Goal: Use online tool/utility: Utilize a website feature to perform a specific function

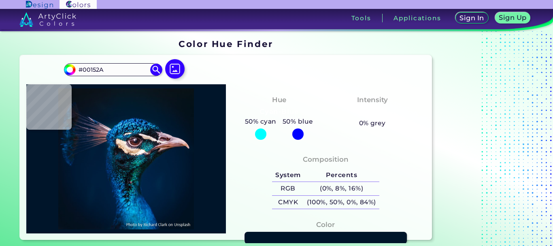
type input "#051723"
type input "#061824"
type input "#061623"
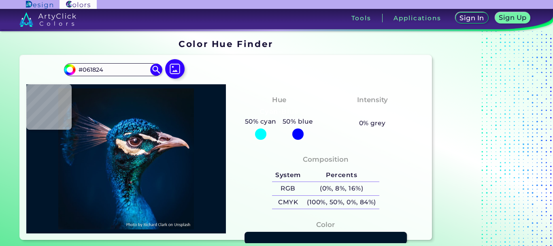
type input "#061623"
type input "#09131d"
type input "#09131D"
type input "#09141a"
type input "#09141A"
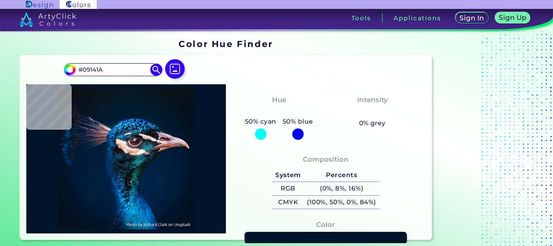
type input "#081319"
type input "#0a1218"
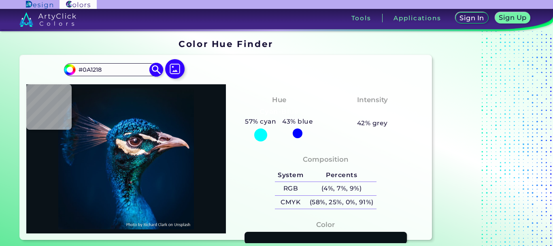
click at [155, 72] on img at bounding box center [156, 69] width 14 height 14
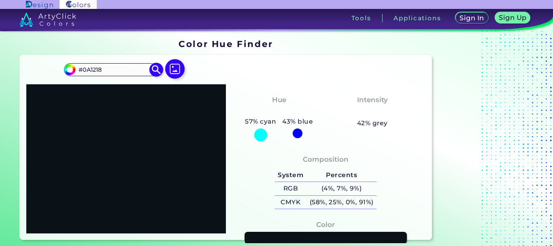
click at [107, 69] on input "#0A1218" at bounding box center [113, 69] width 75 height 11
paste input "ff99bb"
drag, startPoint x: 87, startPoint y: 70, endPoint x: 83, endPoint y: 70, distance: 4.4
click at [83, 70] on input "#ff99bb" at bounding box center [113, 69] width 75 height 11
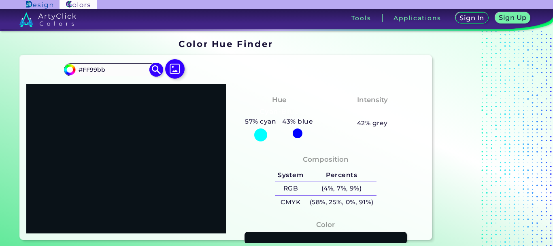
drag, startPoint x: 96, startPoint y: 70, endPoint x: 128, endPoint y: 72, distance: 32.5
click at [128, 72] on input "#FF99bb" at bounding box center [113, 69] width 75 height 11
type input "#FF99BB"
click at [158, 71] on img at bounding box center [156, 69] width 14 height 14
type input "#ff99bb"
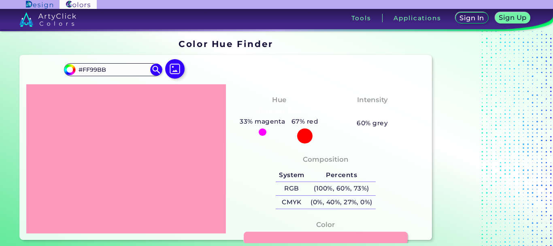
click at [272, 237] on link at bounding box center [326, 237] width 164 height 13
click at [116, 67] on input "#FF99BB" at bounding box center [113, 69] width 75 height 11
paste input "55"
type input "#FF55BB"
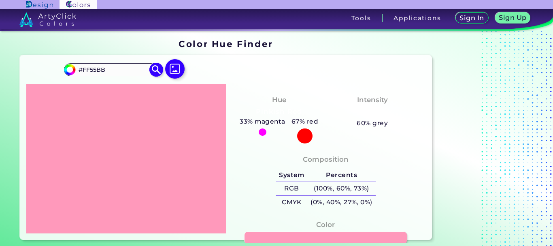
click at [153, 70] on img at bounding box center [156, 69] width 14 height 14
type input "#ff55bb"
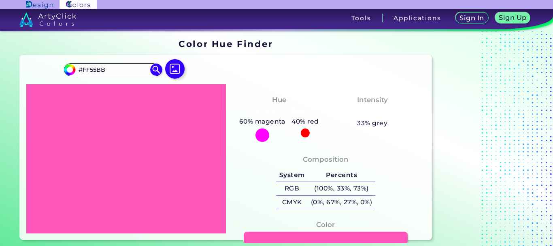
click at [268, 236] on link at bounding box center [326, 237] width 164 height 13
drag, startPoint x: 117, startPoint y: 71, endPoint x: 83, endPoint y: 70, distance: 34.0
click at [83, 70] on input "#FF55BB" at bounding box center [113, 69] width 75 height 11
paste input "99"
type input "#FF99BB"
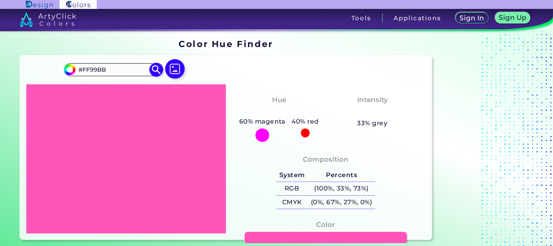
click at [154, 69] on img at bounding box center [156, 69] width 14 height 14
type input "#ff99bb"
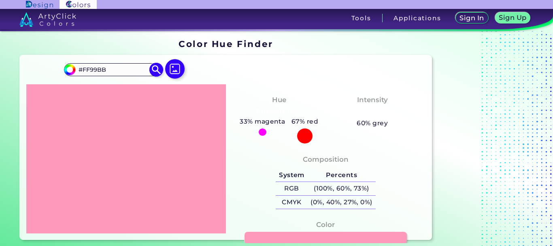
click at [120, 68] on input "#FF99BB" at bounding box center [113, 69] width 75 height 11
paste input "88"
type input "#FF88BB"
click at [153, 67] on img at bounding box center [156, 69] width 14 height 14
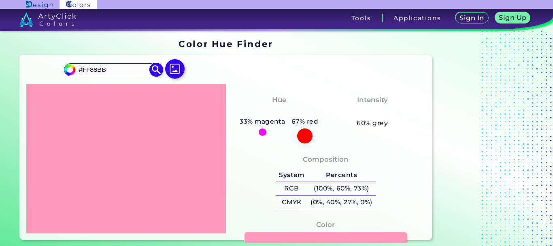
type input "#ff88bb"
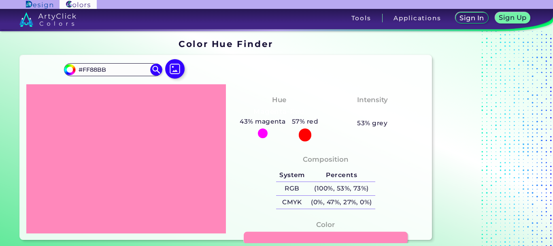
click at [305, 234] on link at bounding box center [326, 237] width 164 height 13
